Goal: Check status: Check status

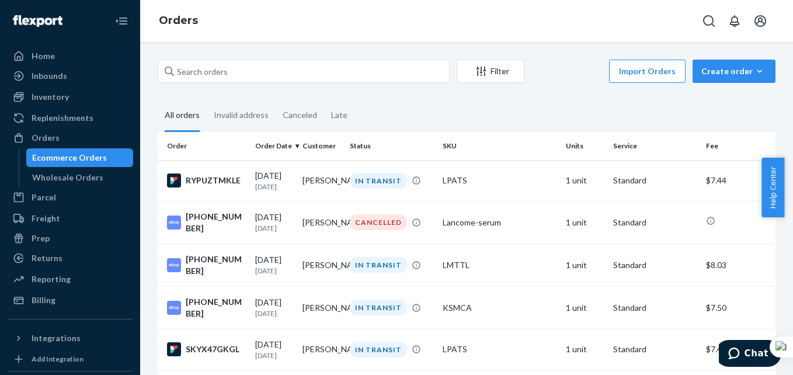
click at [335, 155] on th "Customer" at bounding box center [321, 146] width 47 height 28
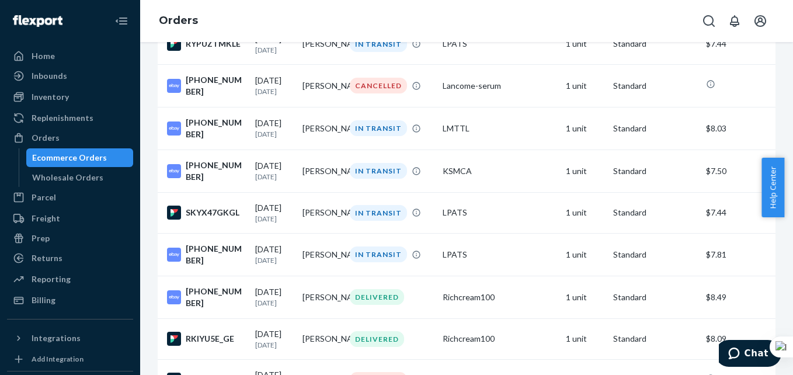
scroll to position [163, 0]
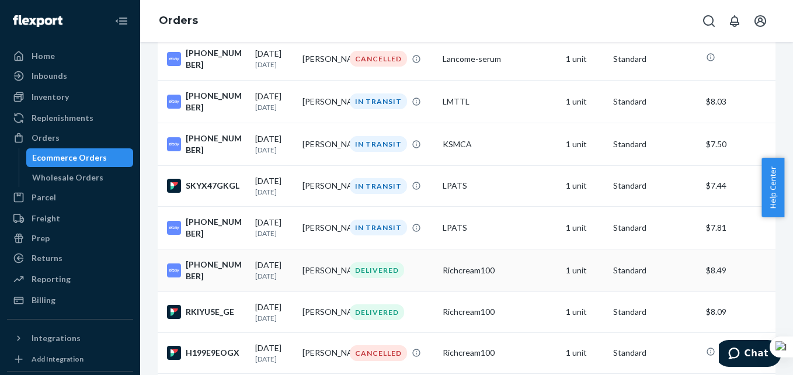
click at [203, 274] on div "[PHONE_NUMBER]" at bounding box center [206, 270] width 79 height 23
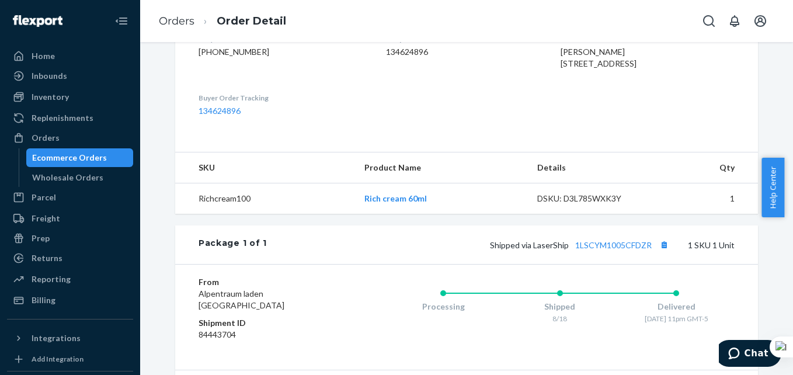
scroll to position [350, 0]
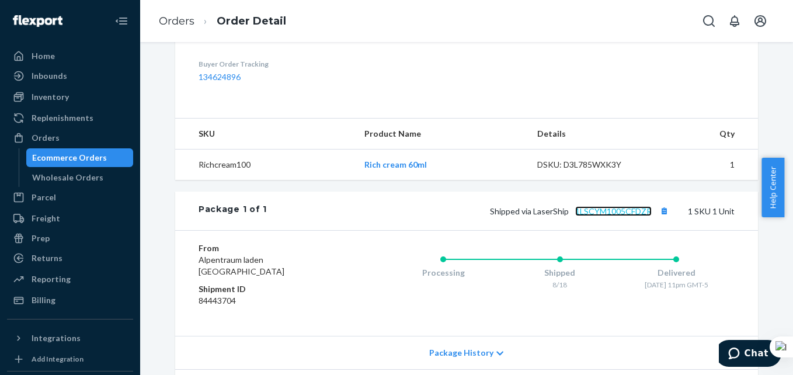
click at [584, 216] on link "1LSCYM1005CFDZR" at bounding box center [613, 211] width 76 height 10
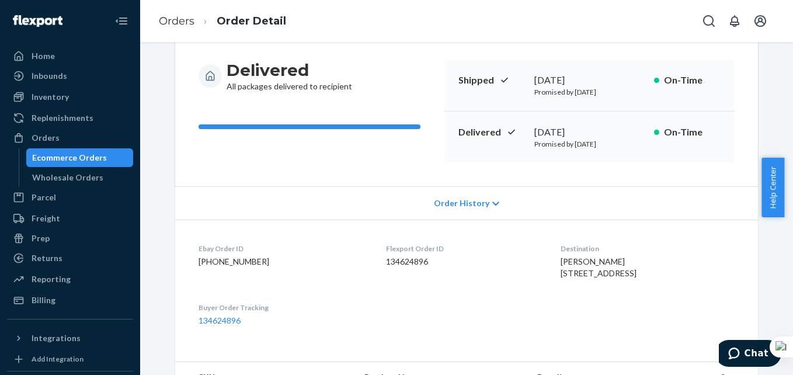
scroll to position [0, 0]
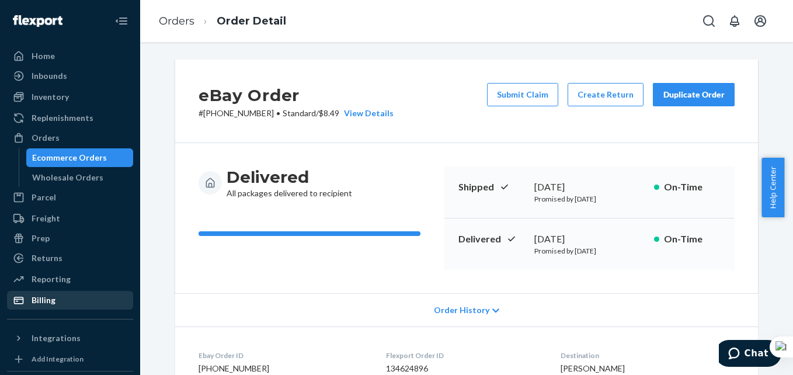
click at [34, 295] on div "Billing" at bounding box center [44, 300] width 24 height 12
